Goal: Navigation & Orientation: Find specific page/section

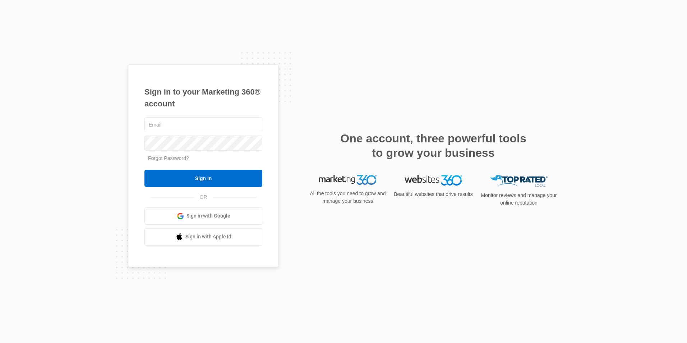
type input "[EMAIL_ADDRESS][DOMAIN_NAME]"
click at [144, 170] on input "Sign In" at bounding box center [203, 178] width 118 height 17
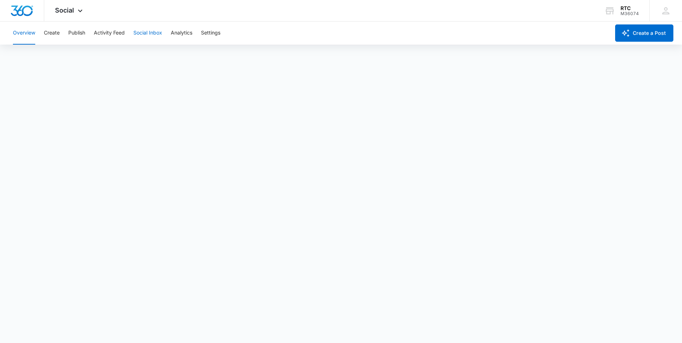
click at [158, 32] on button "Social Inbox" at bounding box center [147, 33] width 29 height 23
click at [109, 33] on button "Activity Feed" at bounding box center [109, 33] width 31 height 23
click at [71, 33] on button "Publish" at bounding box center [76, 33] width 17 height 23
click at [52, 56] on button "Schedules" at bounding box center [55, 55] width 24 height 20
click at [20, 54] on button "Calendar" at bounding box center [23, 55] width 21 height 20
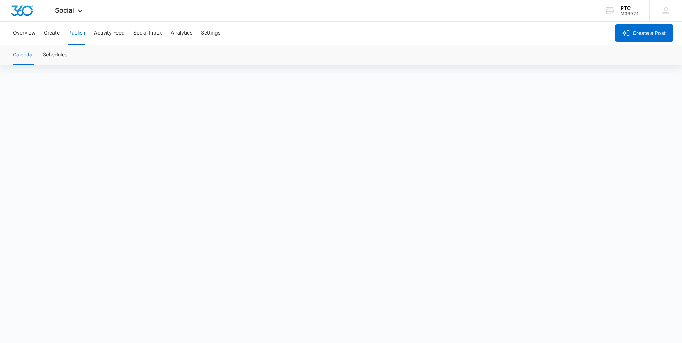
scroll to position [5, 0]
click at [56, 59] on button "Schedules" at bounding box center [55, 55] width 24 height 20
click at [31, 57] on button "Calendar" at bounding box center [23, 55] width 21 height 20
click at [65, 57] on button "Schedules" at bounding box center [55, 55] width 24 height 20
click at [47, 53] on button "Schedules" at bounding box center [55, 55] width 24 height 20
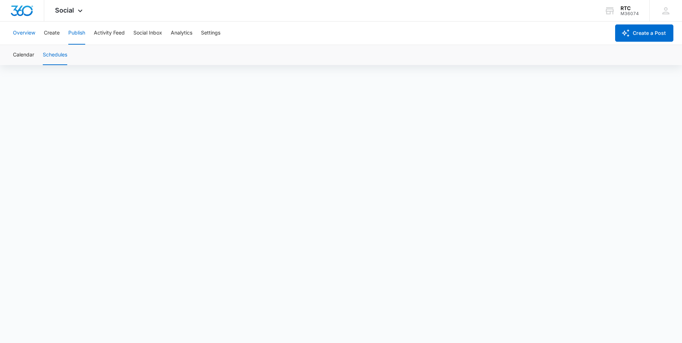
click at [29, 34] on button "Overview" at bounding box center [24, 33] width 22 height 23
